Goal: Transaction & Acquisition: Obtain resource

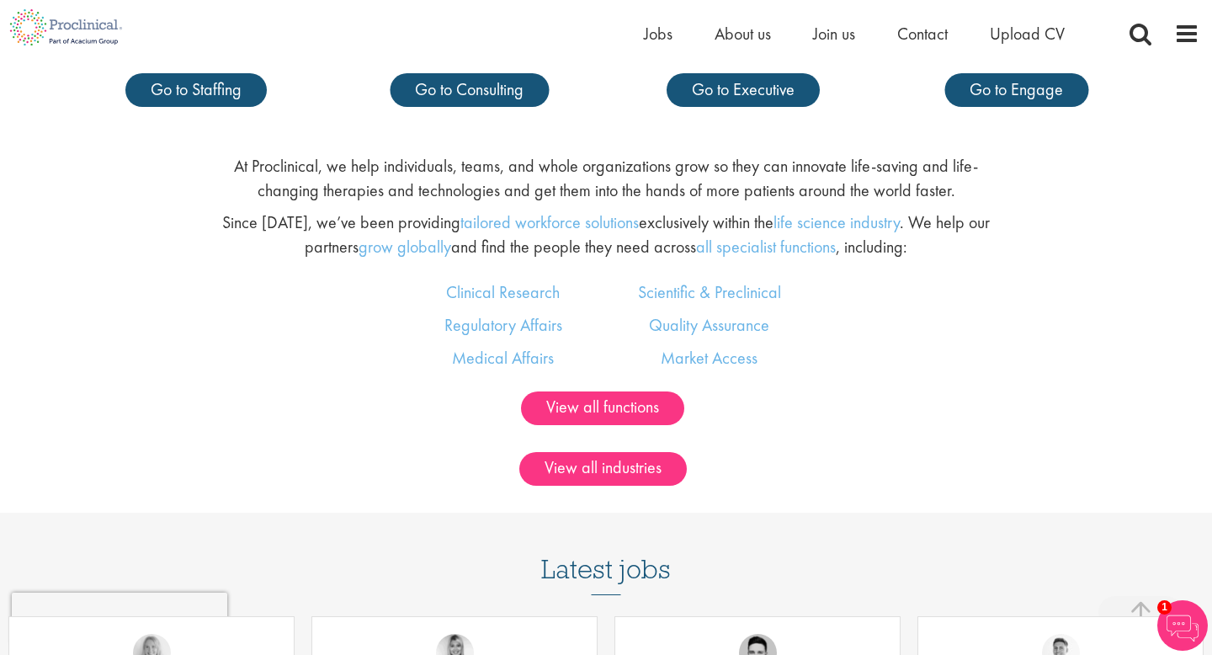
scroll to position [969, 0]
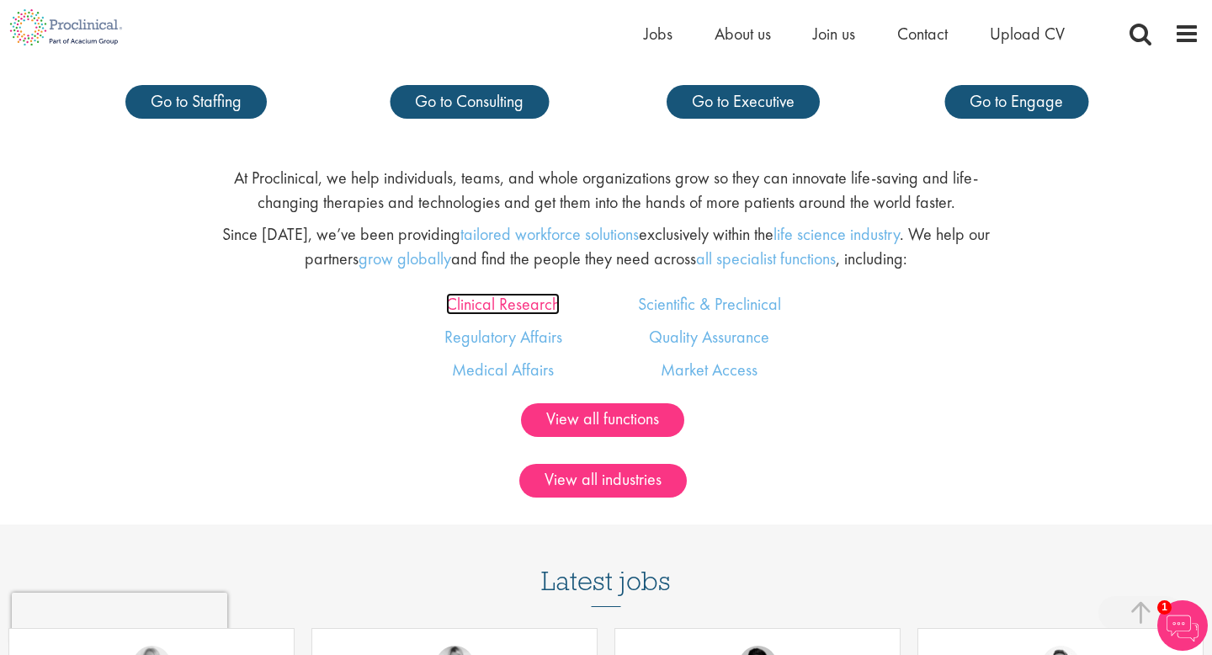
click at [540, 311] on link "Clinical Research" at bounding box center [503, 304] width 114 height 22
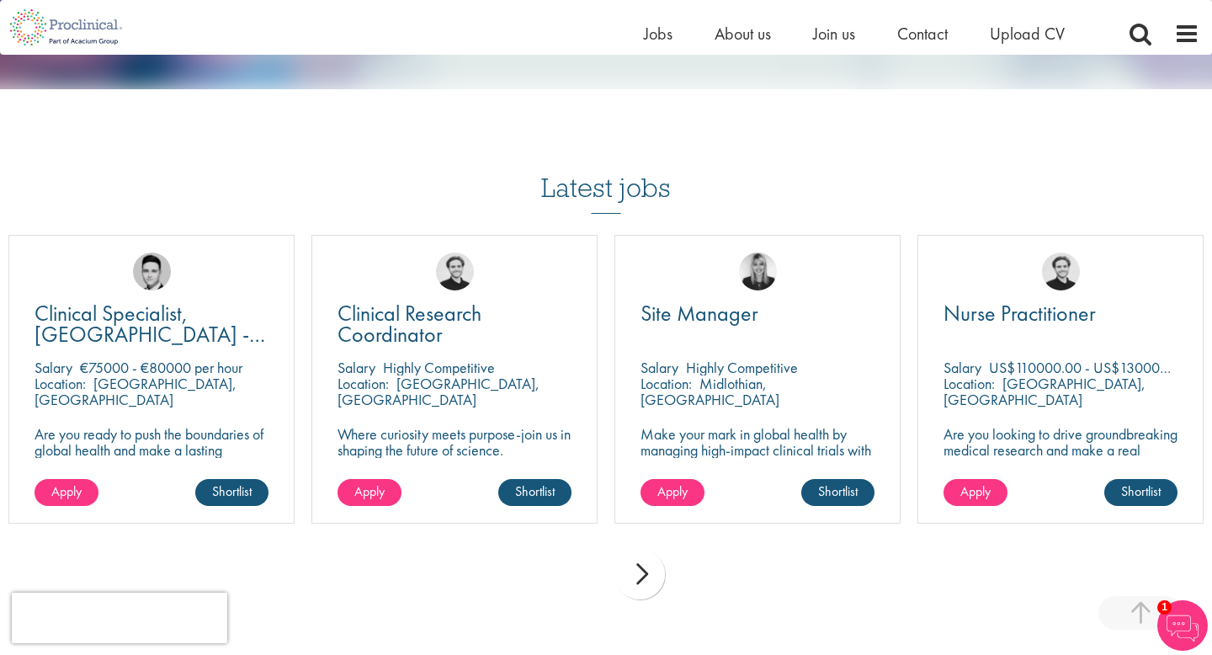
scroll to position [1945, 0]
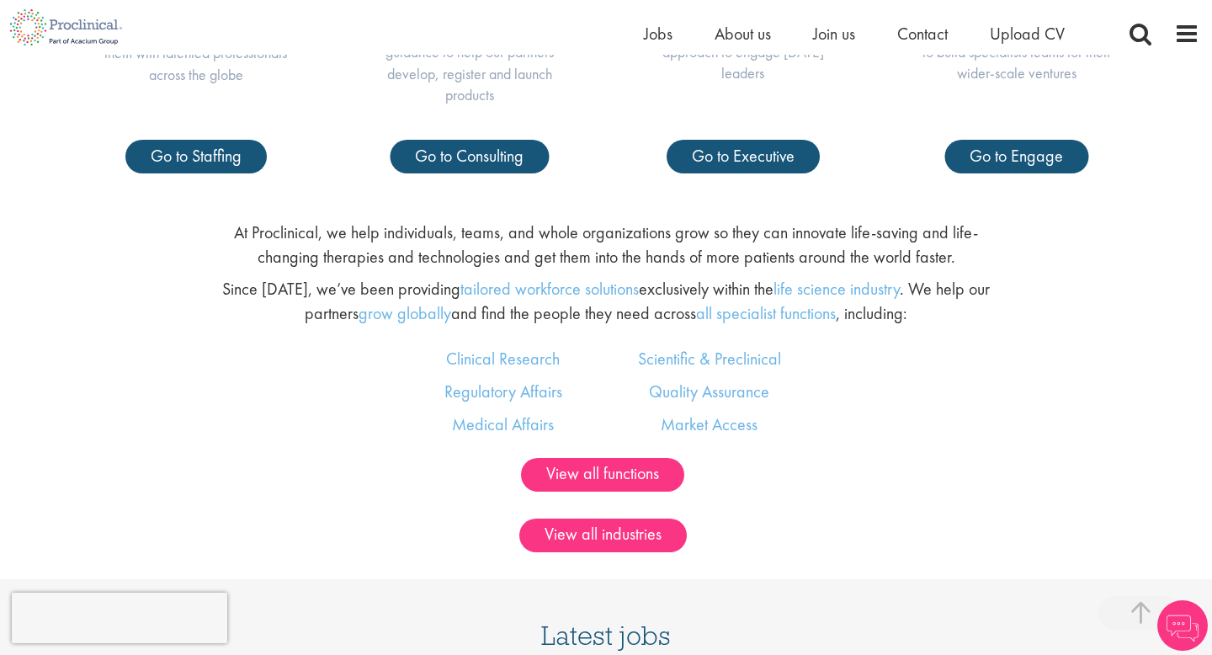
scroll to position [871, 0]
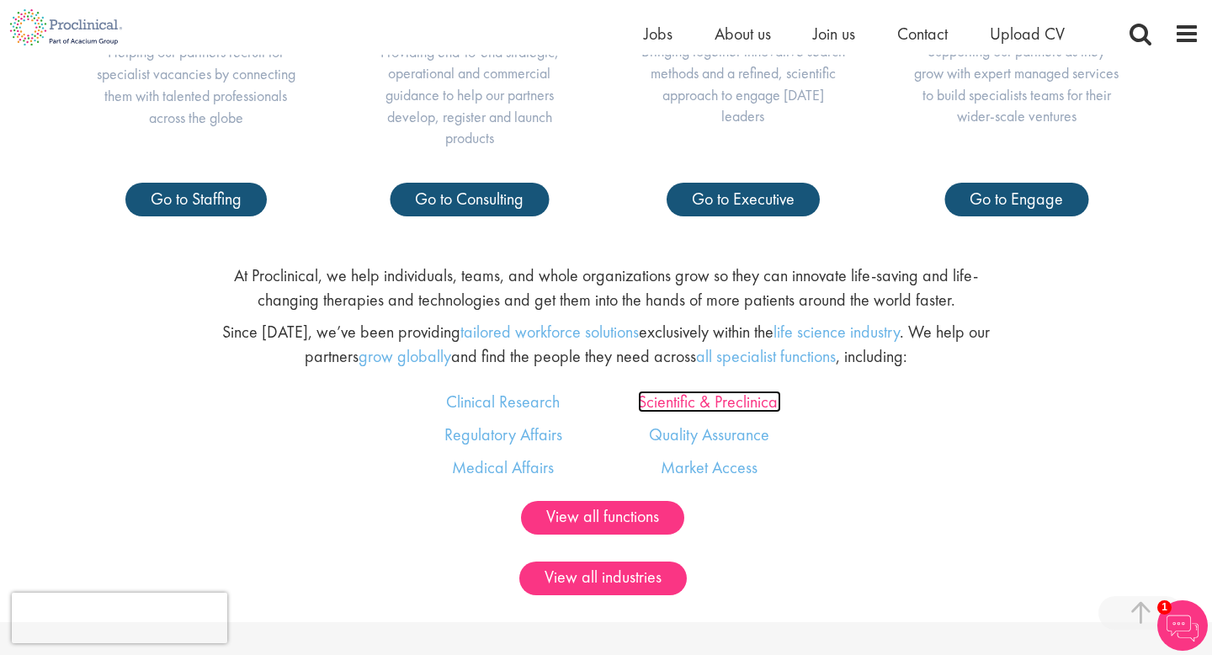
click at [753, 401] on link "Scientific & Preclinical" at bounding box center [709, 402] width 143 height 22
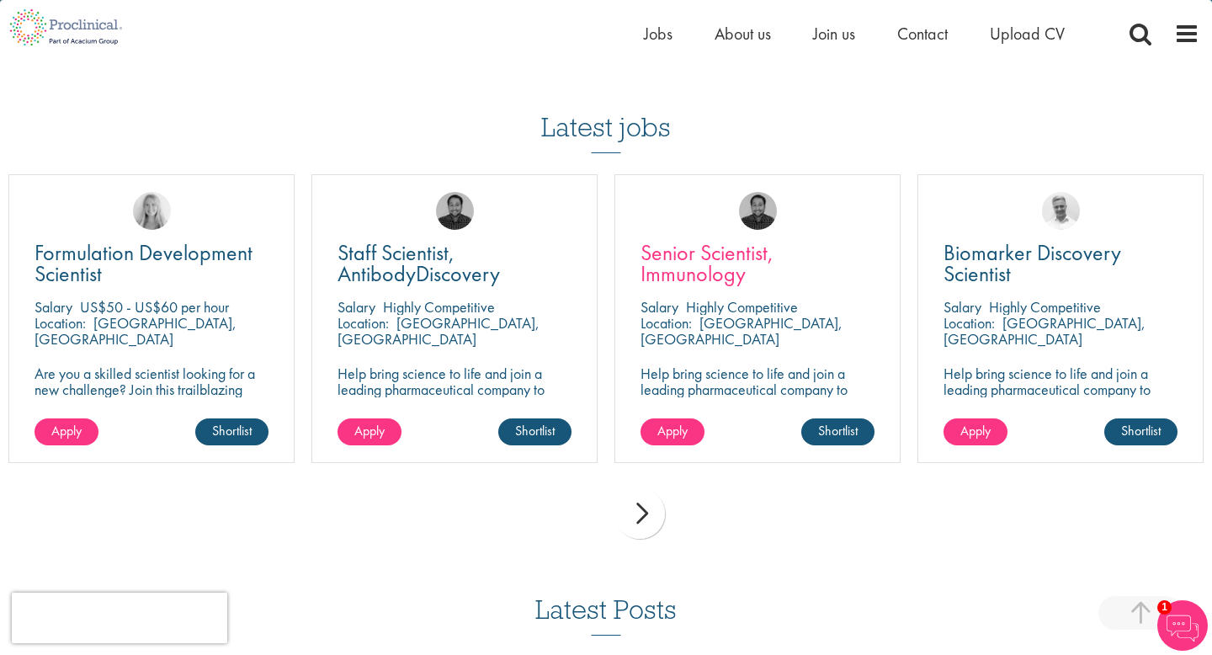
scroll to position [1365, 0]
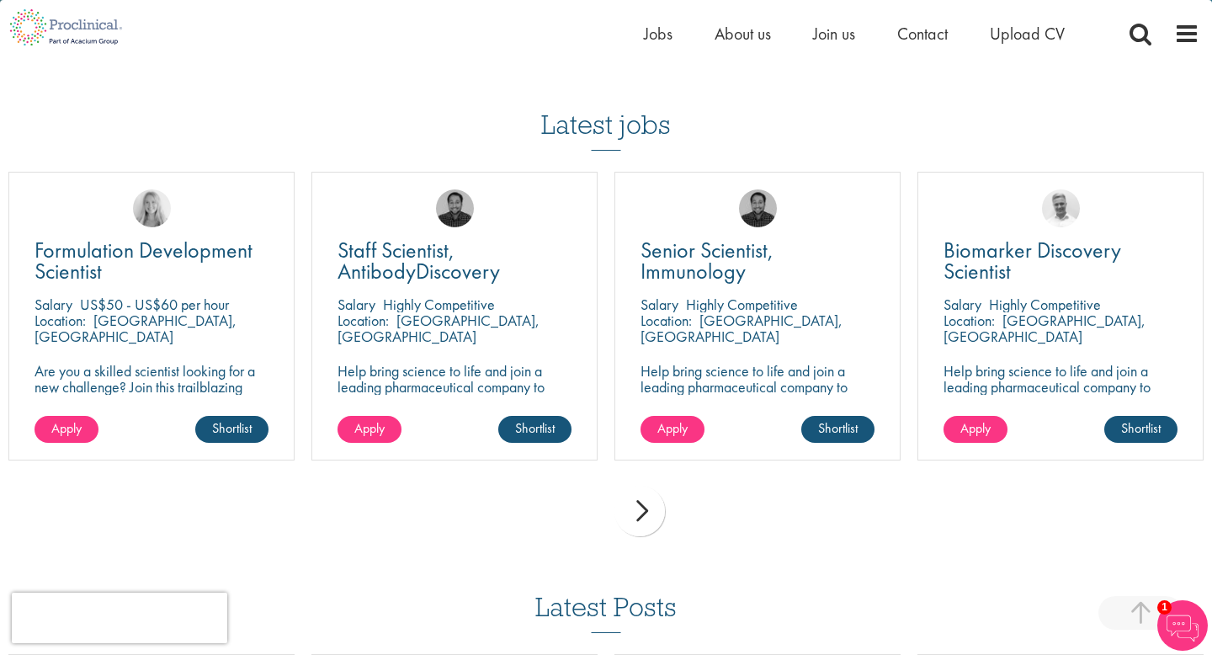
click at [646, 491] on div "next" at bounding box center [639, 511] width 51 height 51
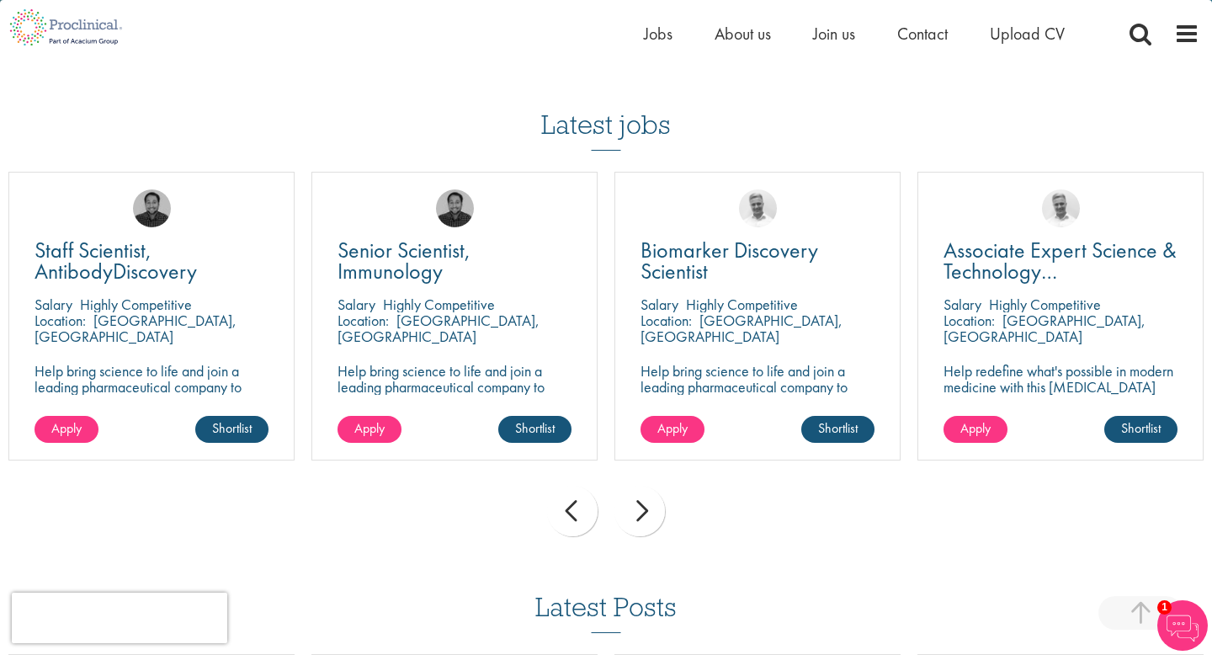
click at [646, 491] on div "next" at bounding box center [639, 511] width 51 height 51
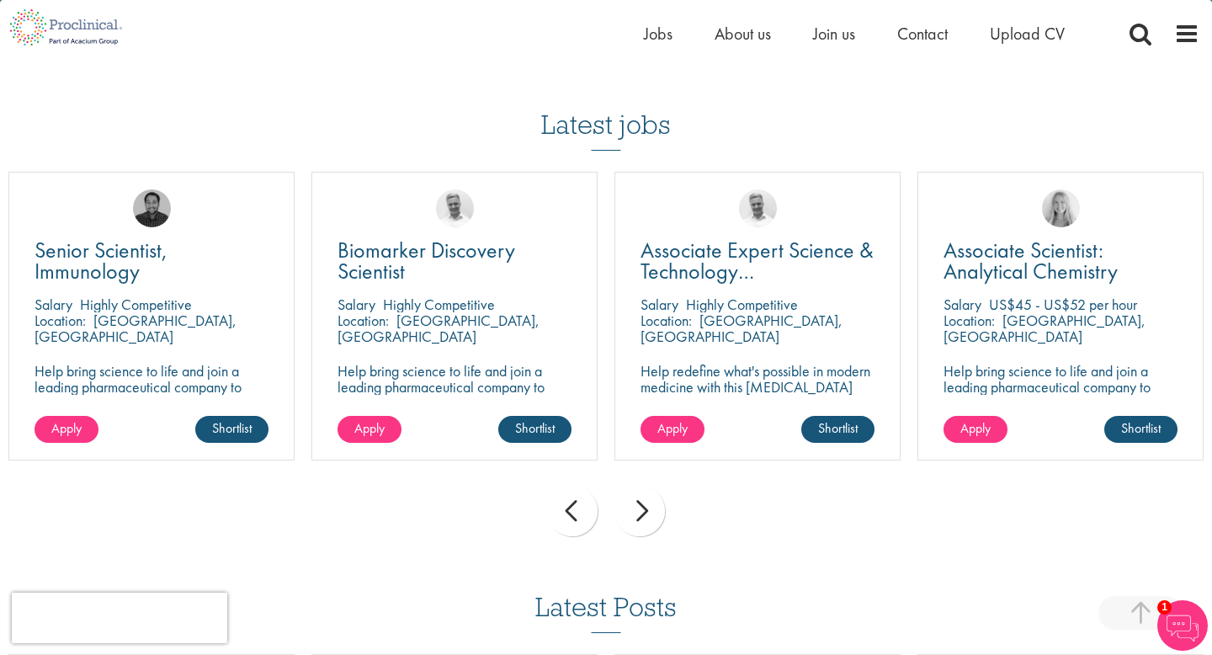
click at [478, 365] on p "Help bring science to life and join a leading pharmaceutical company to play a …" at bounding box center [455, 403] width 234 height 80
click at [526, 416] on link "Shortlist" at bounding box center [534, 429] width 73 height 27
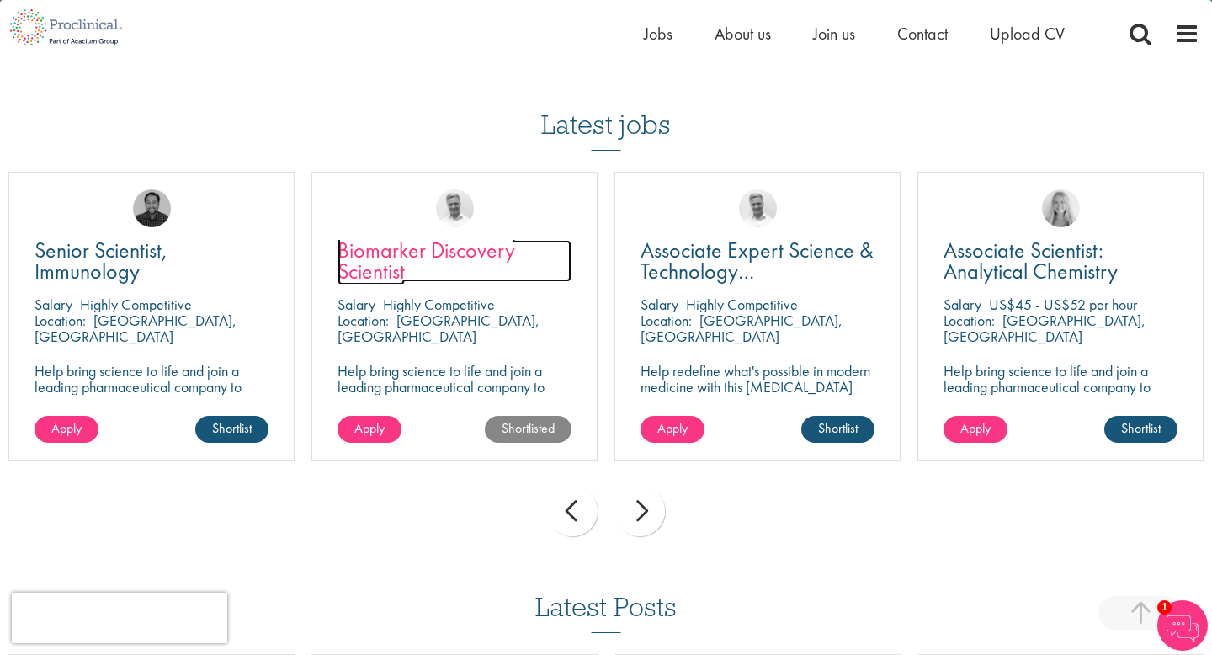
click at [434, 236] on span "Biomarker Discovery Scientist" at bounding box center [427, 261] width 178 height 50
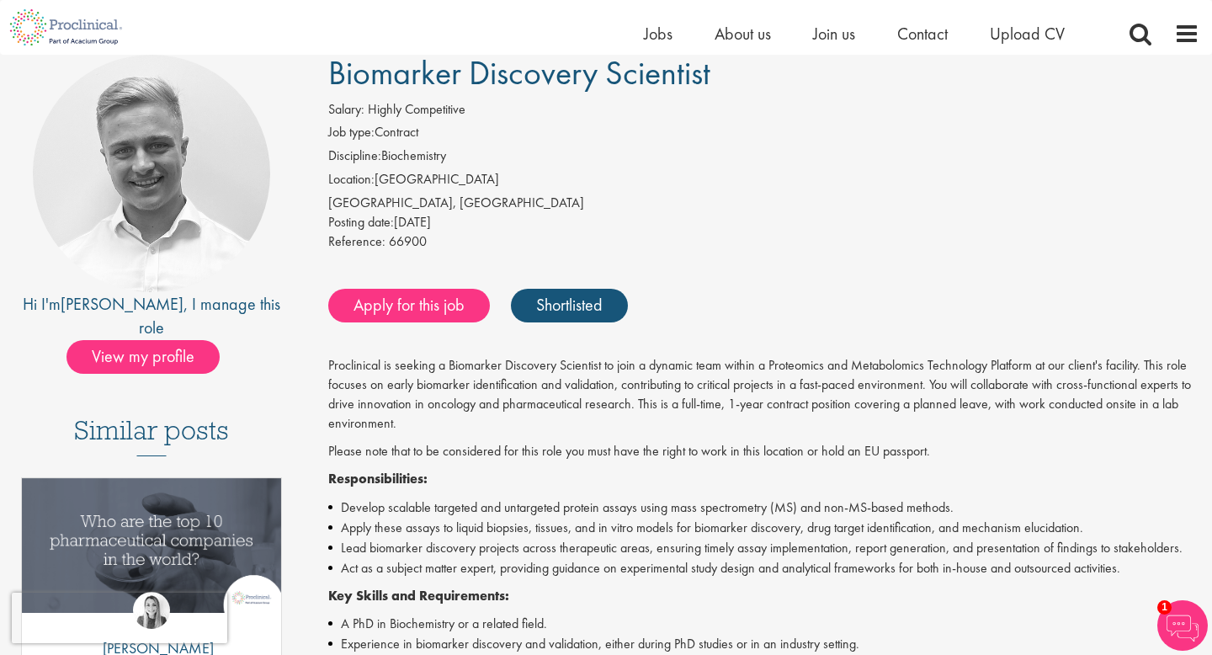
scroll to position [133, 0]
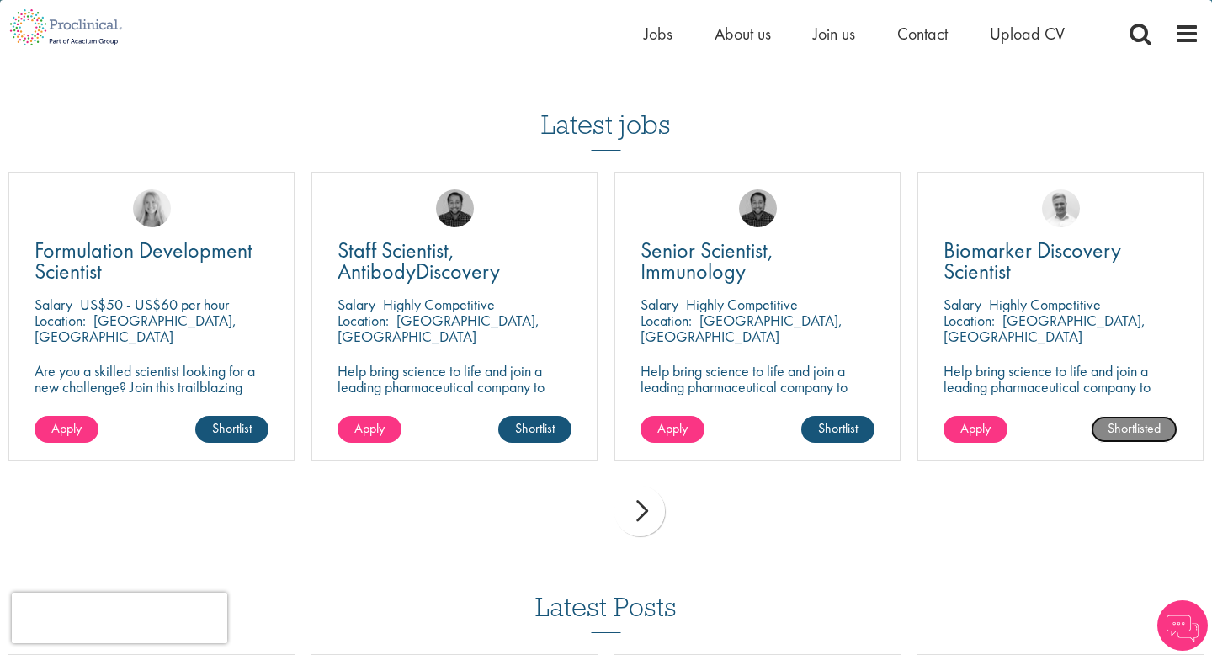
click at [1133, 416] on link "Shortlisted" at bounding box center [1134, 429] width 87 height 27
click at [641, 489] on div "next" at bounding box center [639, 511] width 51 height 51
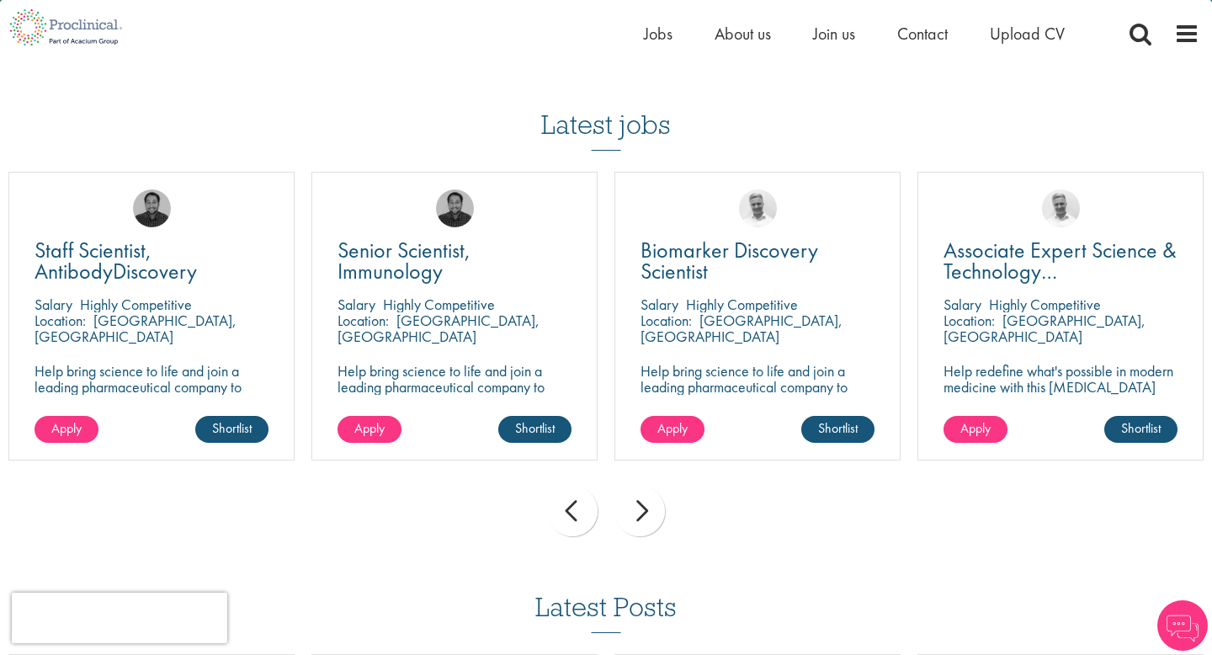
click at [641, 489] on div "next" at bounding box center [639, 511] width 51 height 51
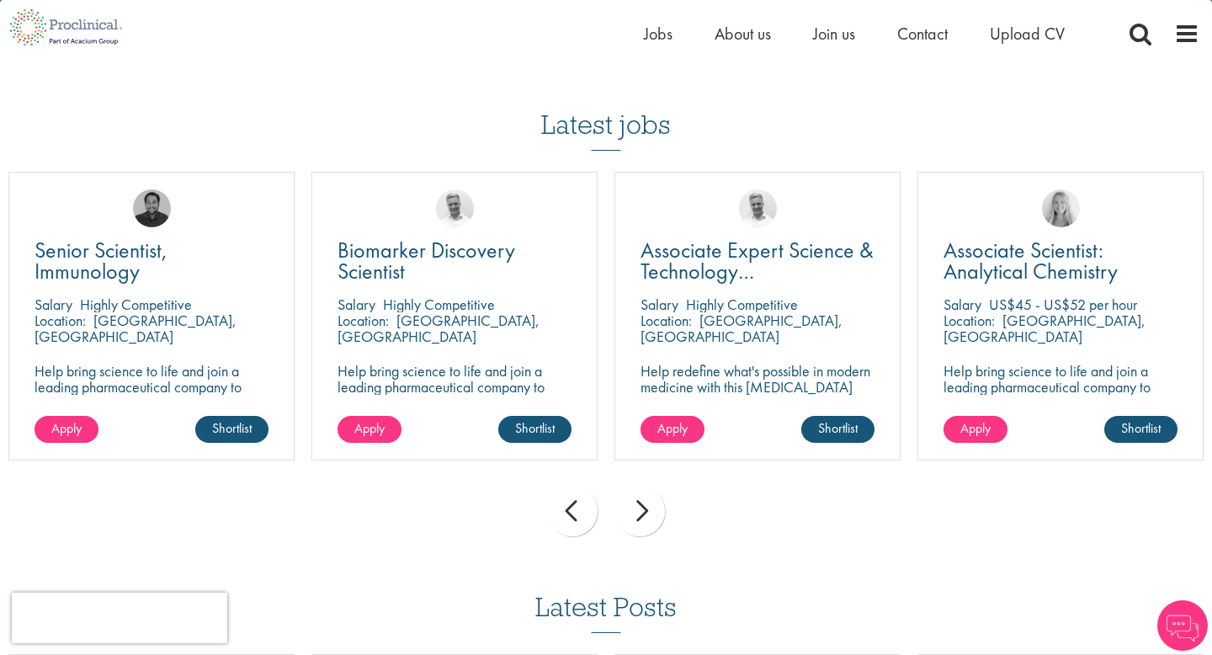
click at [641, 489] on div "next" at bounding box center [639, 511] width 51 height 51
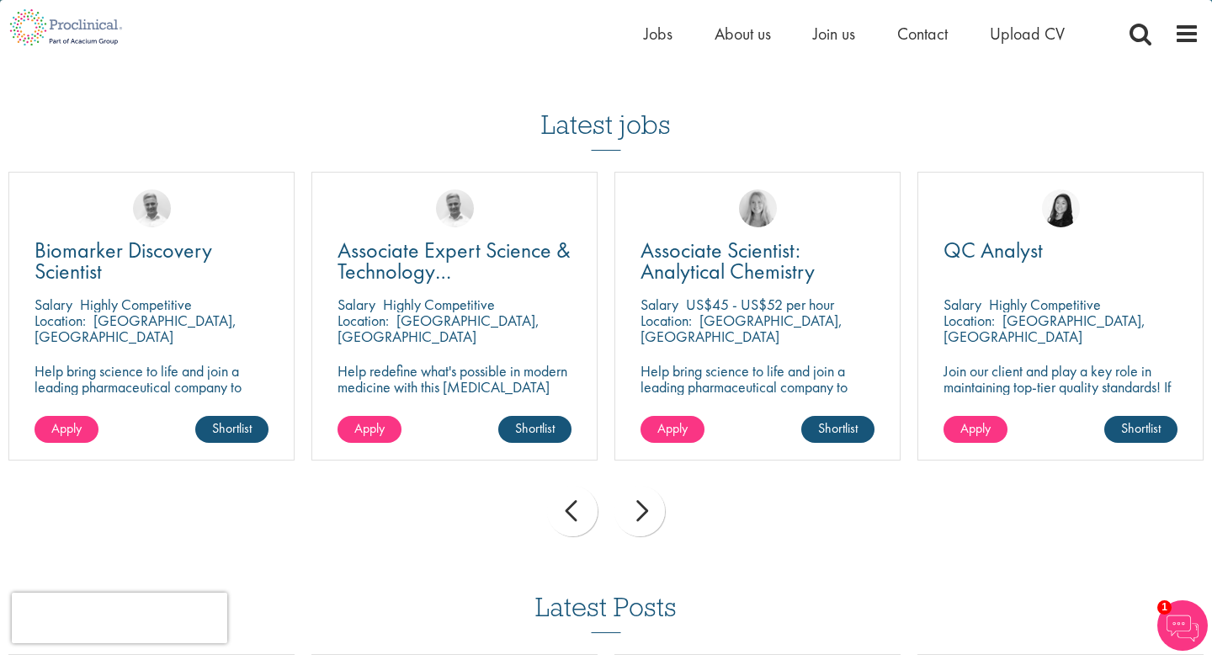
click at [641, 489] on div "next" at bounding box center [639, 511] width 51 height 51
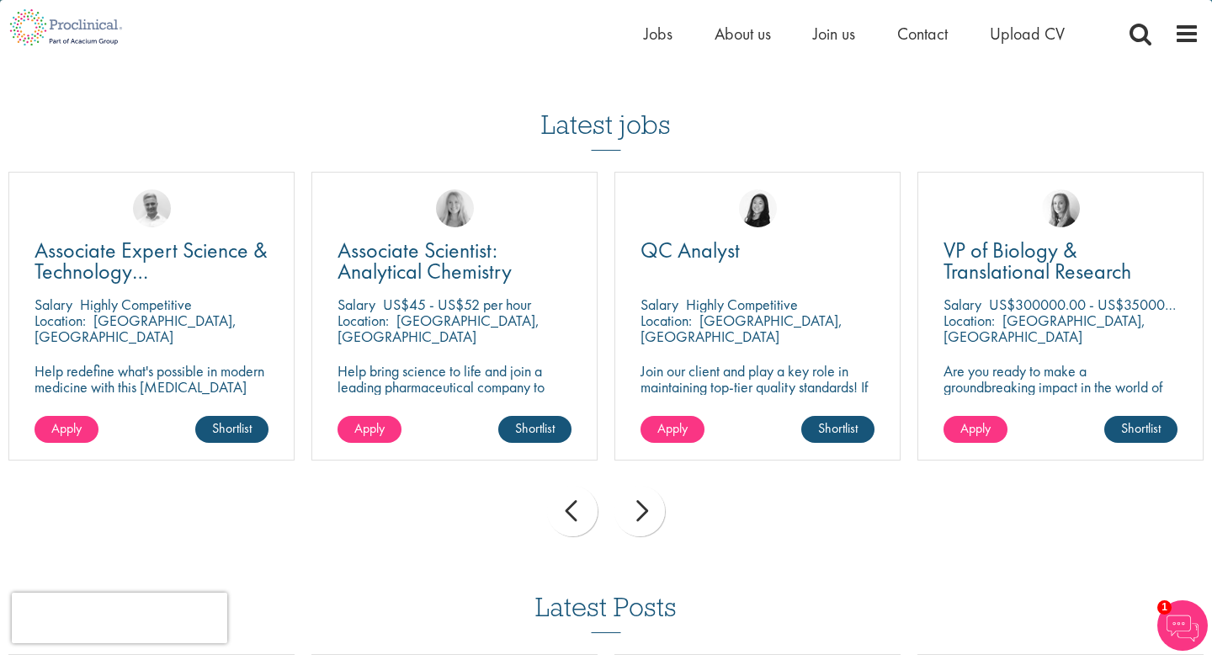
click at [641, 489] on div "next" at bounding box center [639, 511] width 51 height 51
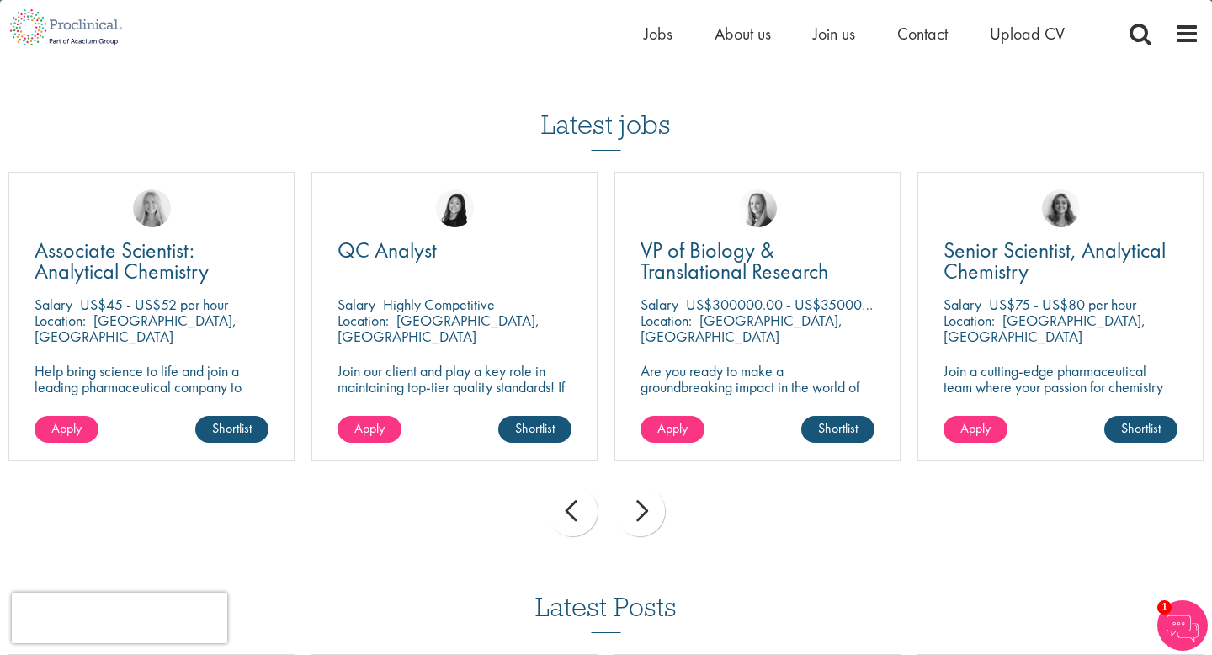
click at [641, 489] on div "next" at bounding box center [639, 511] width 51 height 51
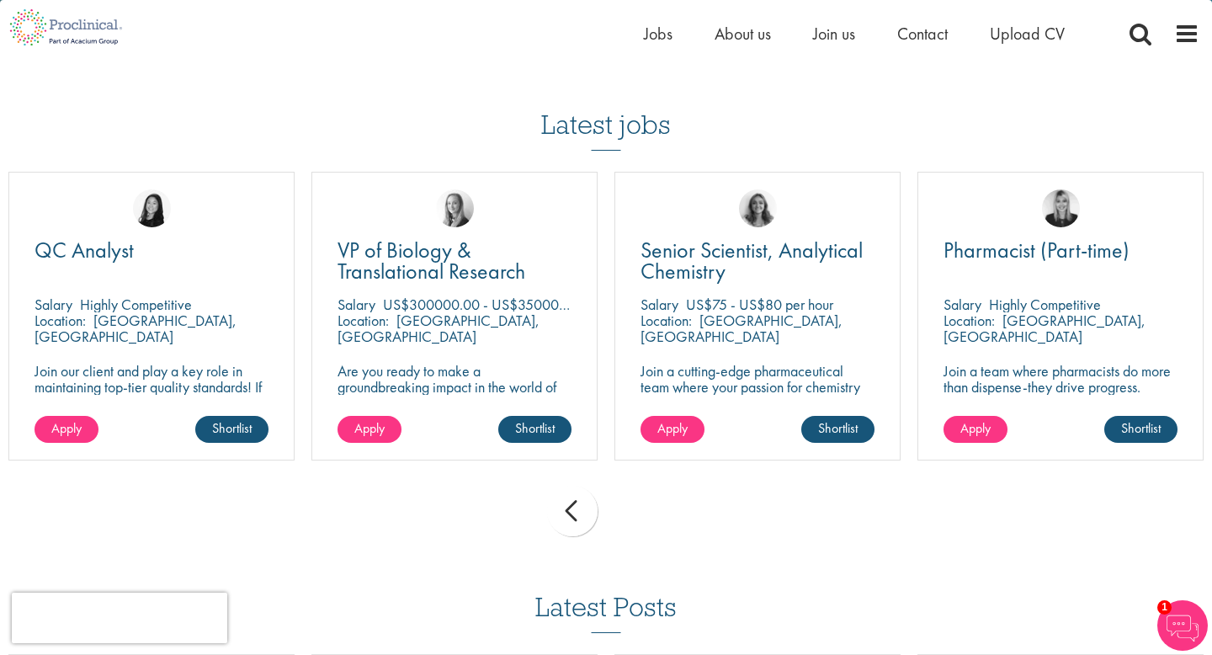
click at [641, 489] on div "prev next" at bounding box center [606, 513] width 1212 height 73
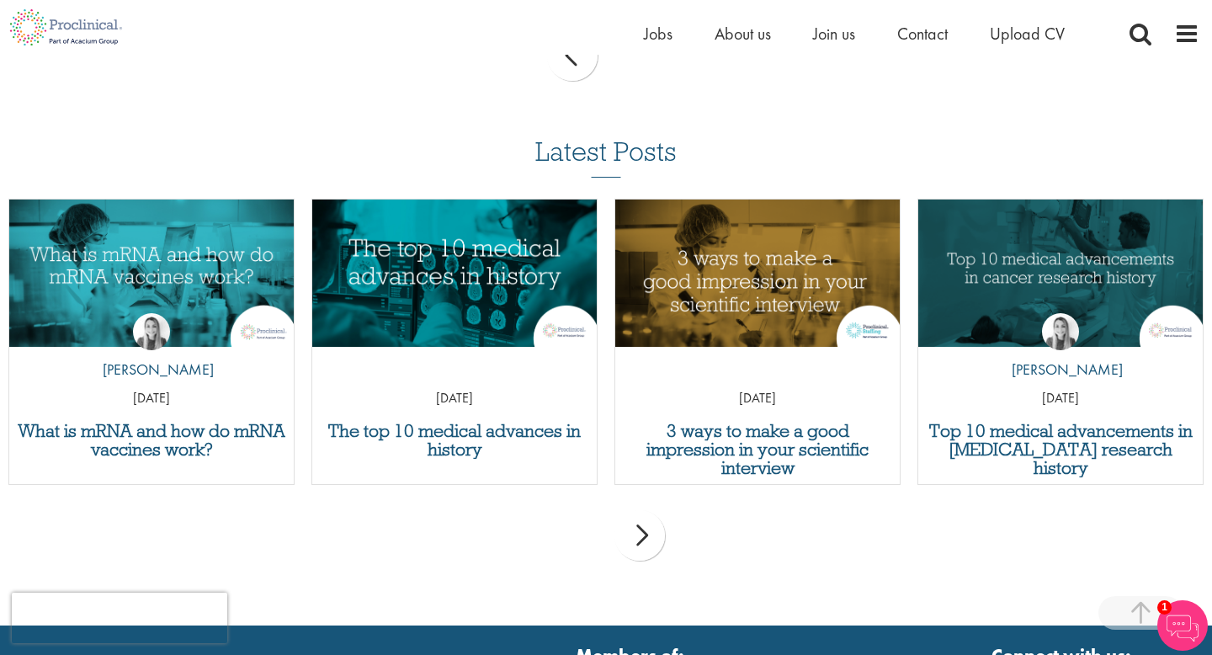
scroll to position [1838, 0]
